Goal: Information Seeking & Learning: Learn about a topic

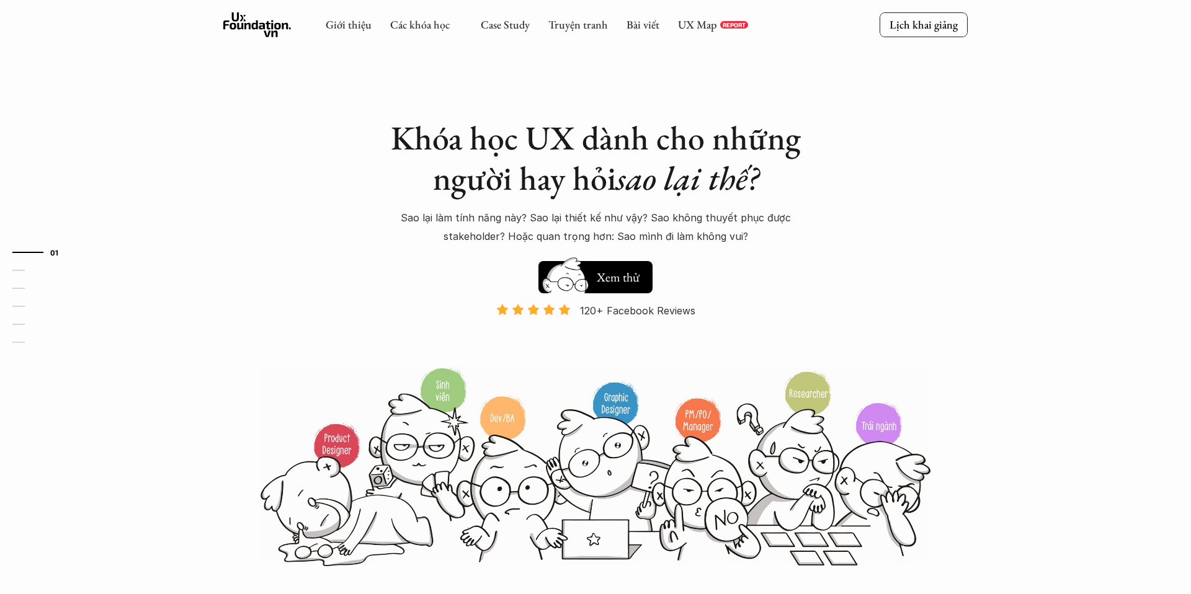
click at [248, 17] on icon at bounding box center [257, 24] width 68 height 25
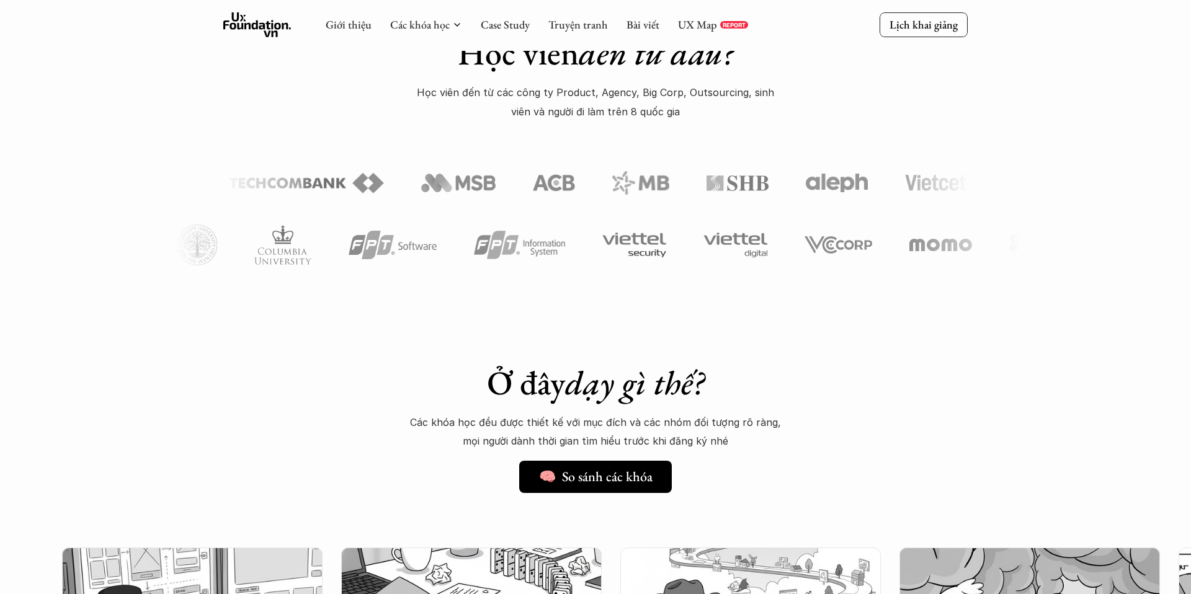
scroll to position [627, 0]
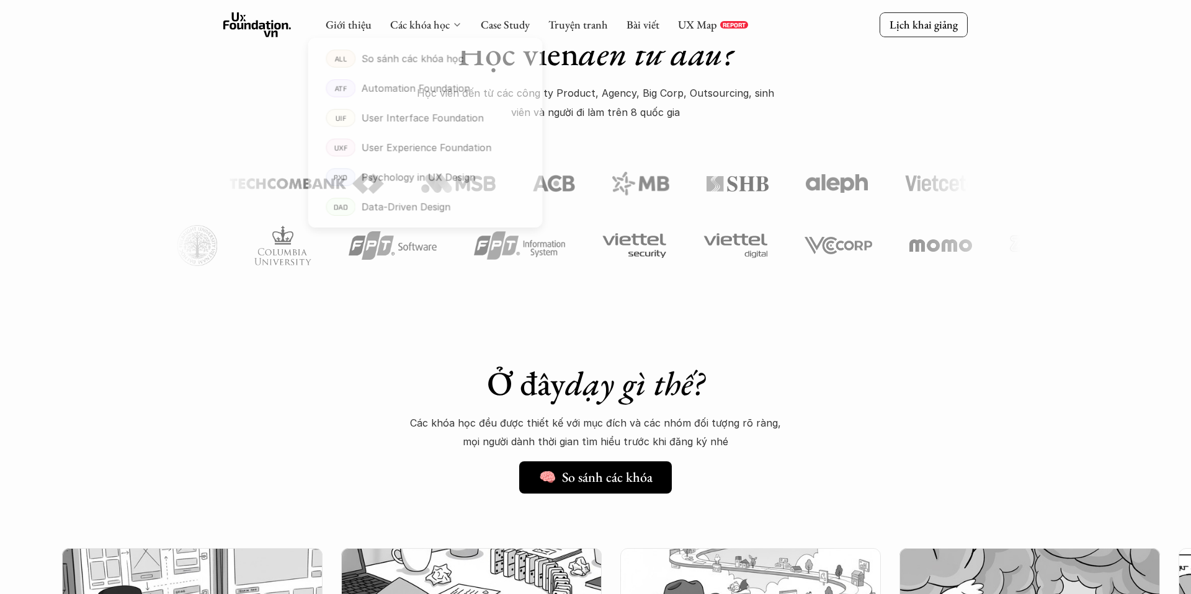
click at [456, 27] on icon at bounding box center [457, 25] width 10 height 10
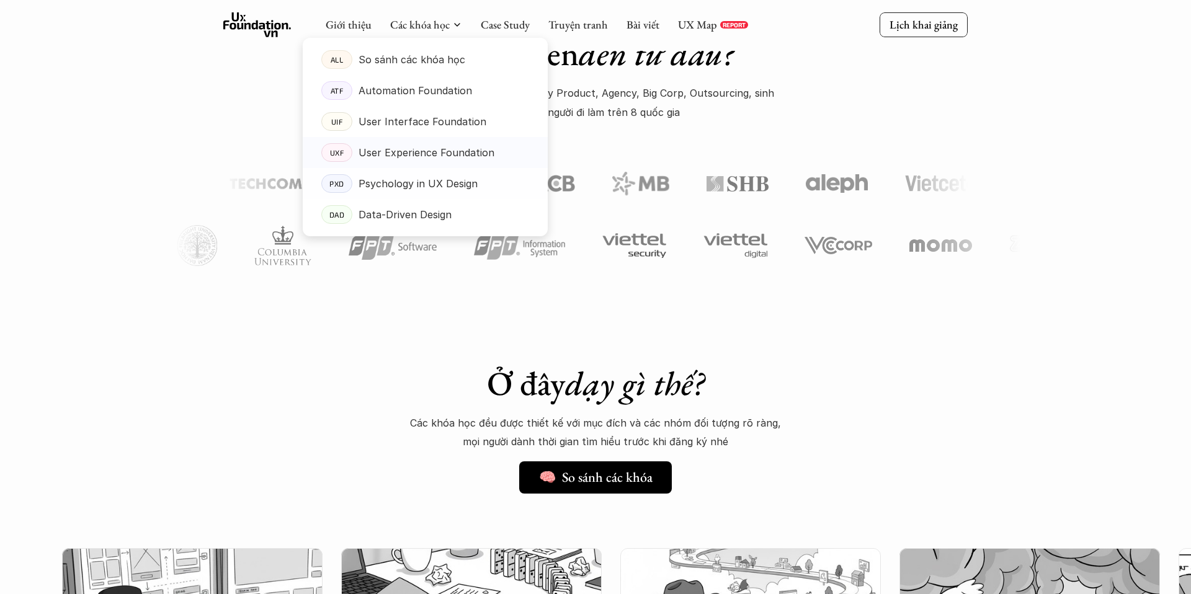
click at [411, 153] on p "User Experience Foundation" at bounding box center [427, 152] width 136 height 19
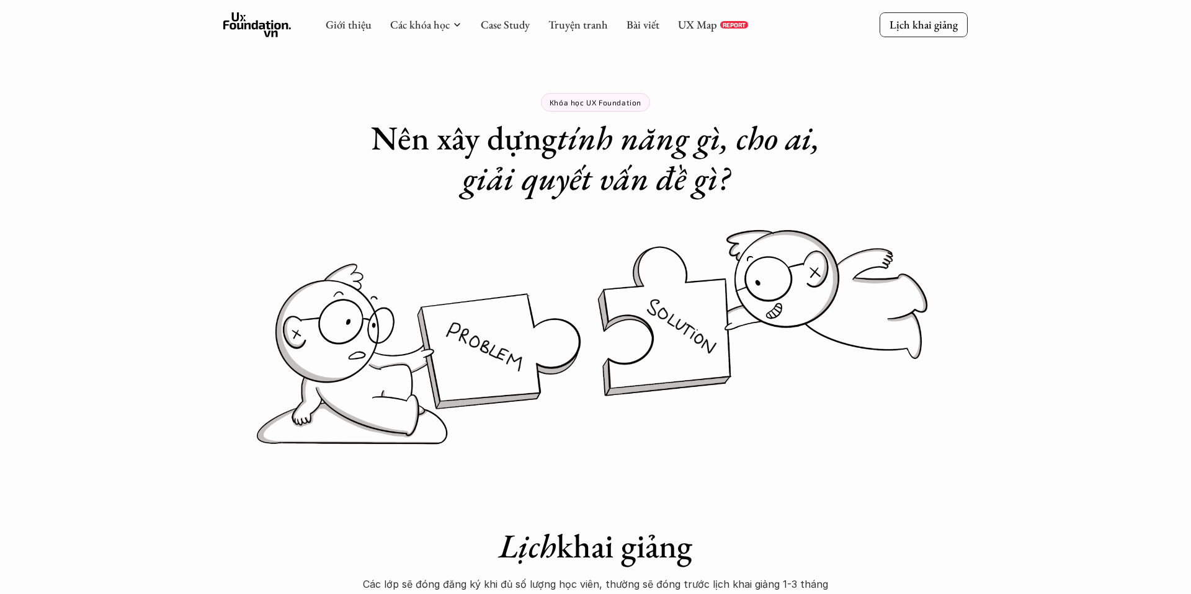
click at [249, 29] on use at bounding box center [257, 24] width 68 height 25
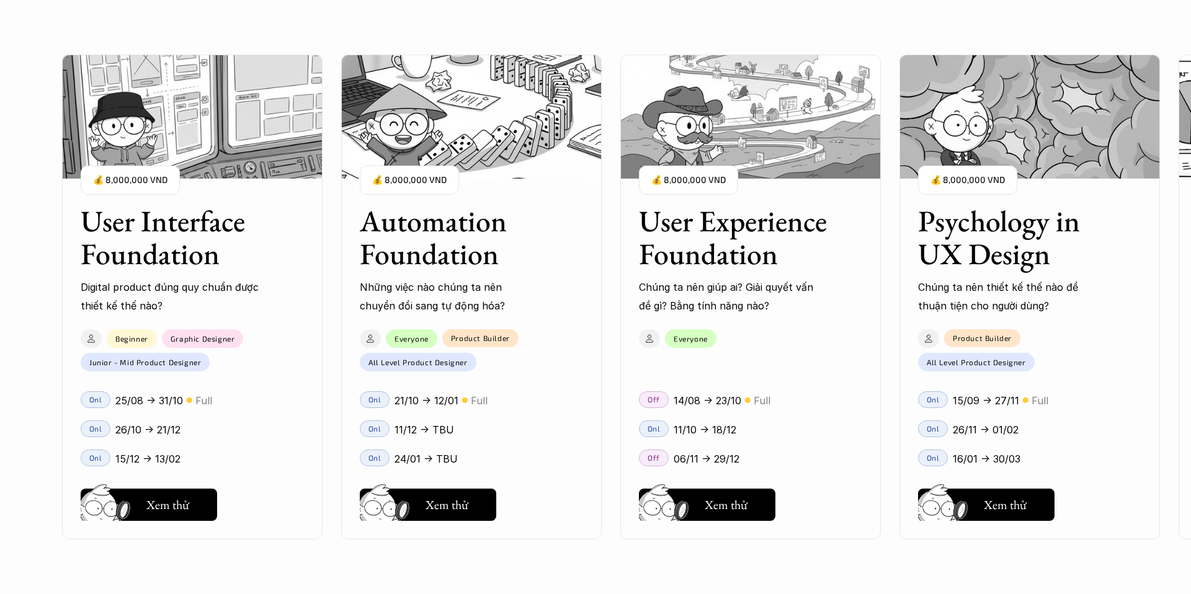
scroll to position [1125, 0]
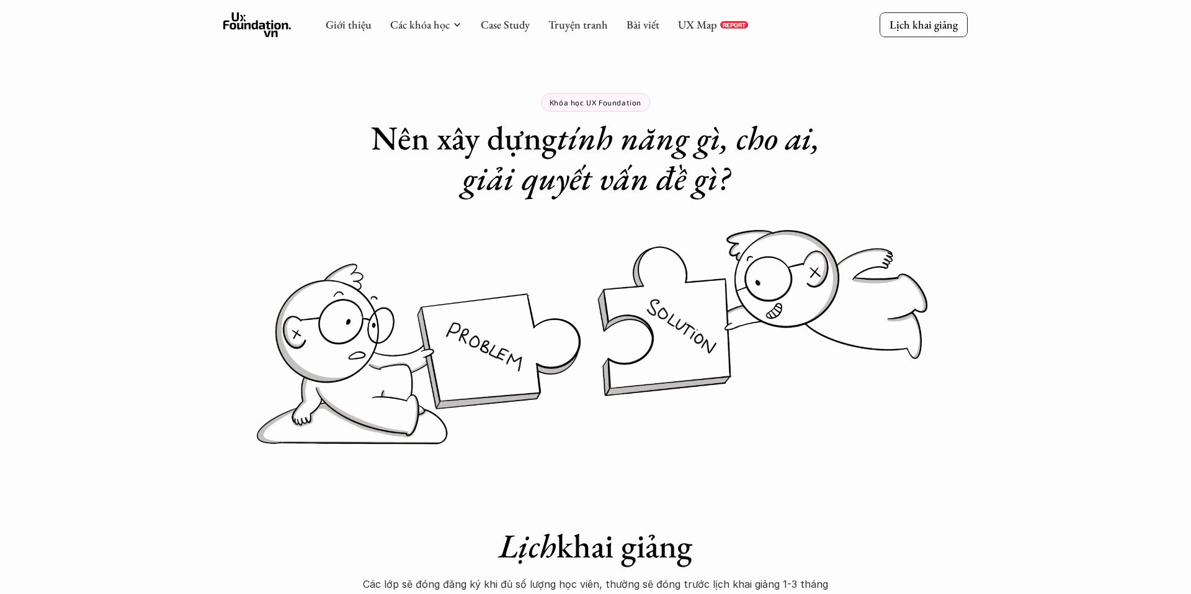
click at [272, 16] on icon at bounding box center [257, 24] width 68 height 25
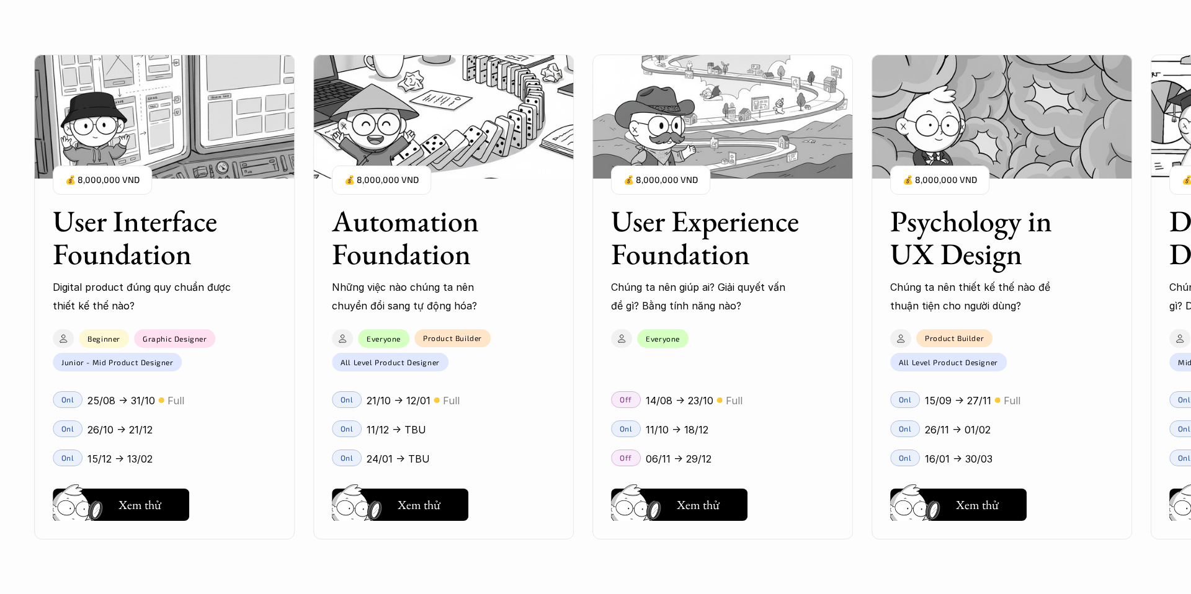
scroll to position [1169, 0]
